Goal: Information Seeking & Learning: Learn about a topic

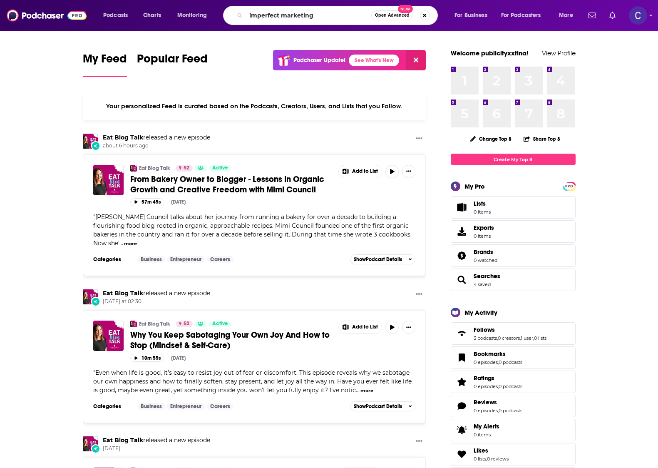
type input "imperfect marketing"
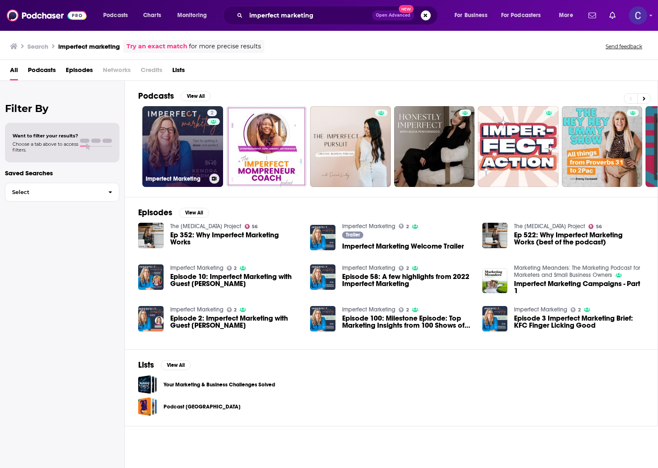
click at [193, 156] on link "2 Imperfect Marketing" at bounding box center [182, 146] width 81 height 81
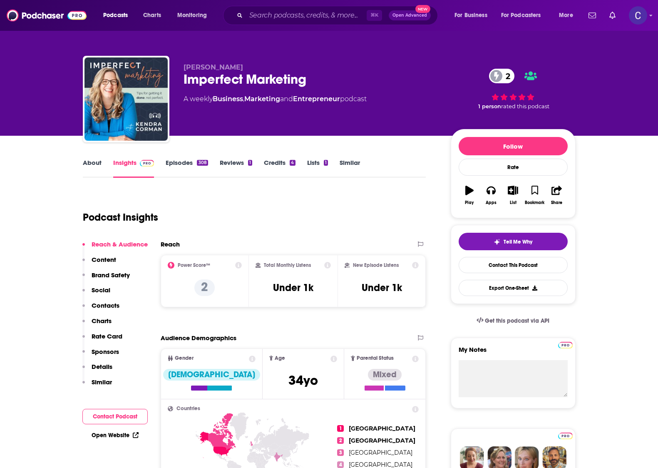
click at [184, 164] on link "Episodes 308" at bounding box center [187, 168] width 42 height 19
